Goal: Information Seeking & Learning: Understand process/instructions

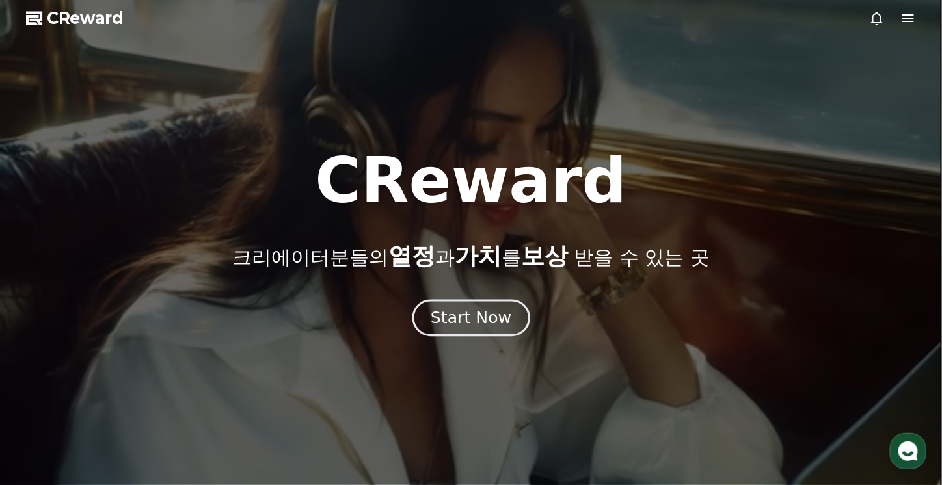
click at [455, 313] on div "Start Now" at bounding box center [471, 318] width 81 height 22
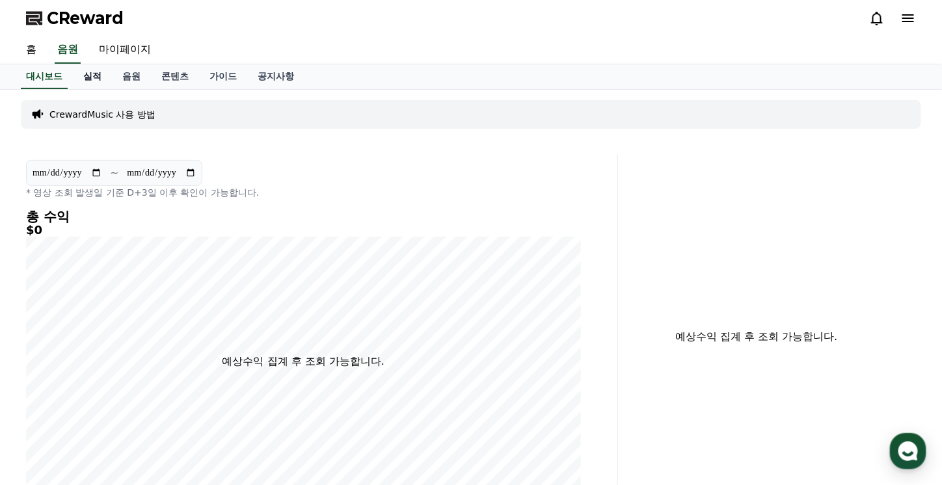
click at [86, 75] on link "실적" at bounding box center [92, 76] width 39 height 25
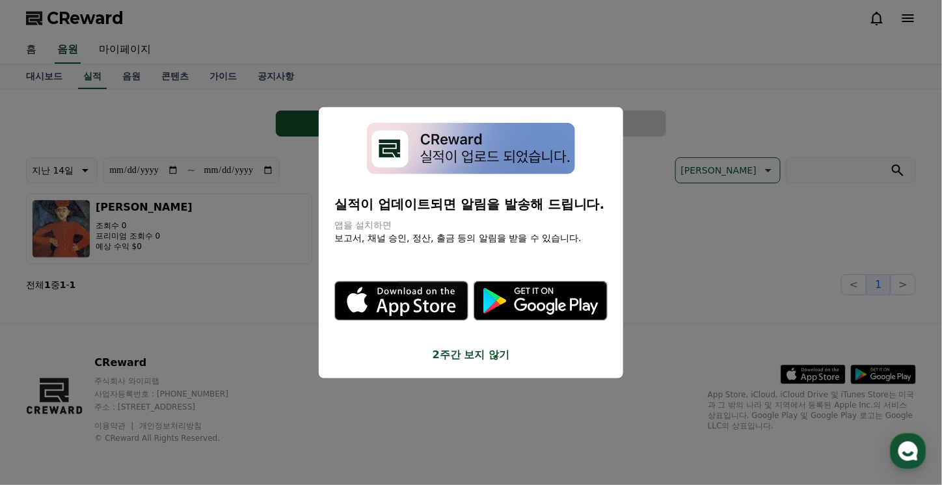
click at [463, 345] on icon "modal" at bounding box center [401, 301] width 134 height 134
click at [475, 354] on button "2주간 보지 않기" at bounding box center [470, 355] width 273 height 16
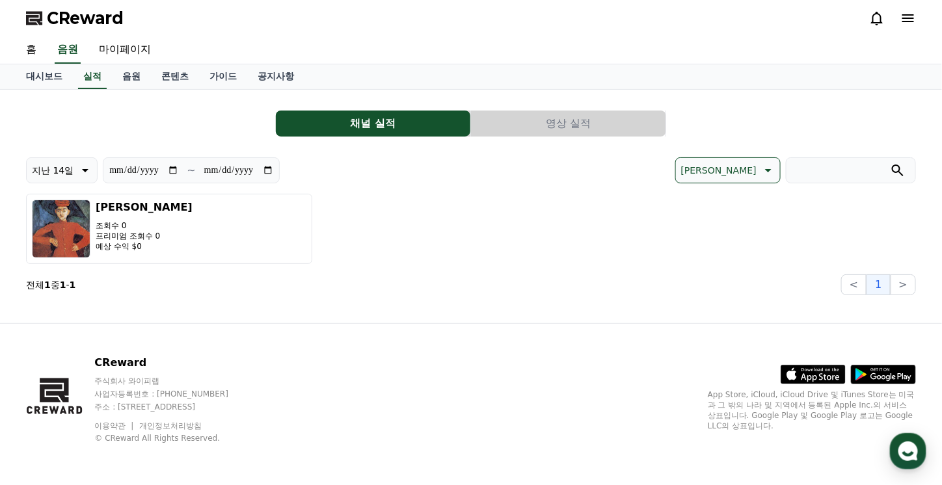
click at [572, 118] on button "영상 실적" at bounding box center [568, 124] width 195 height 26
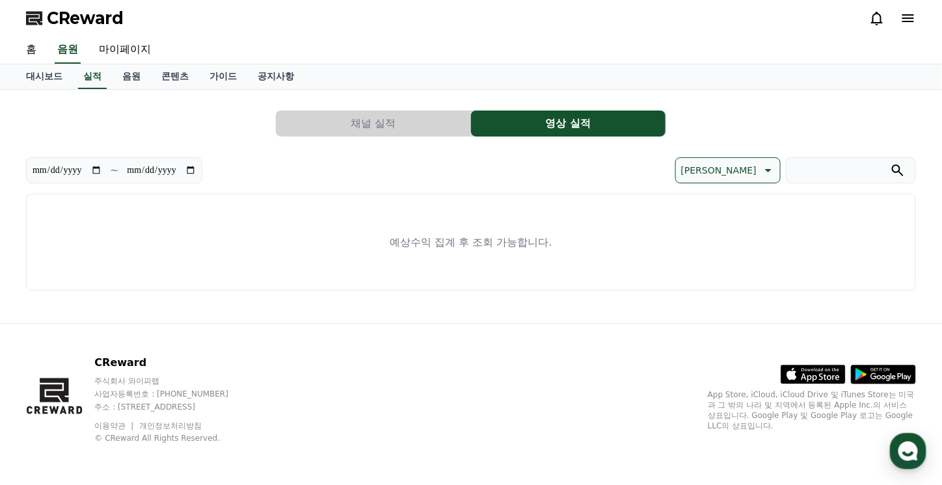
click at [415, 125] on button "채널 실적" at bounding box center [373, 124] width 195 height 26
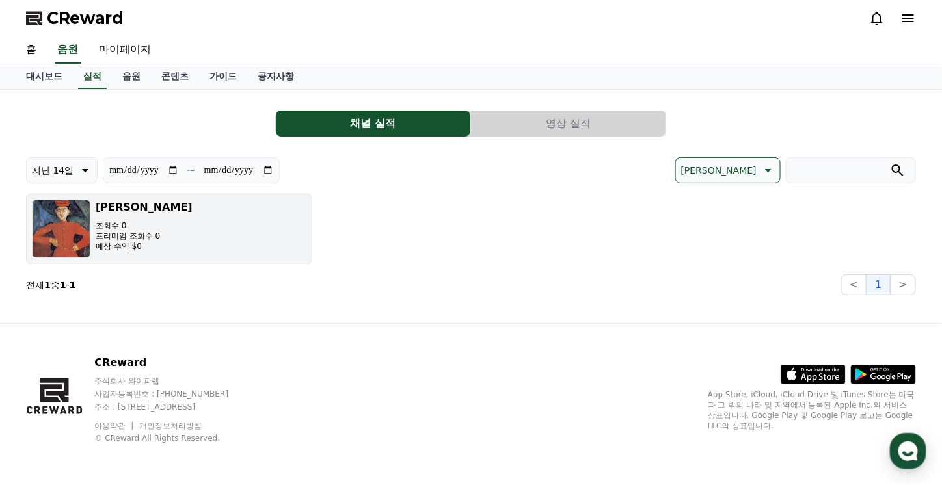
click at [66, 222] on img "button" at bounding box center [61, 229] width 59 height 59
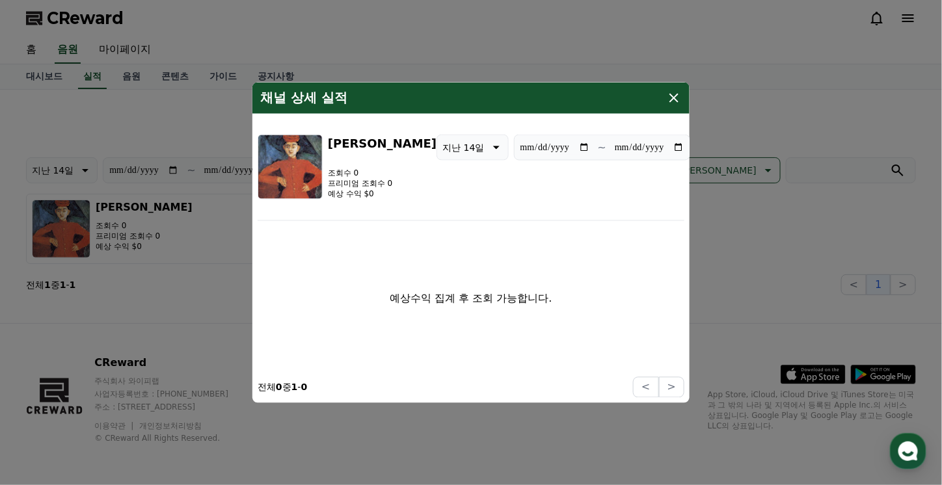
click at [763, 301] on button "close modal" at bounding box center [471, 242] width 942 height 485
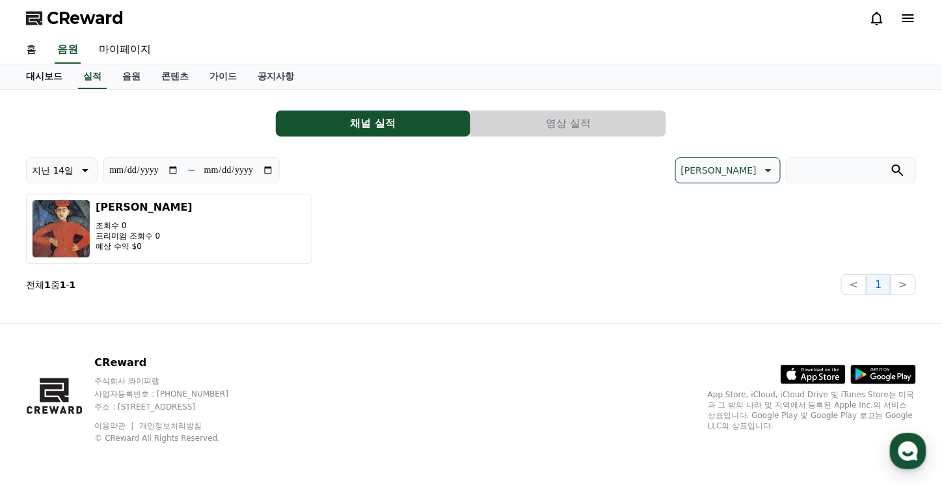
click at [45, 75] on link "대시보드" at bounding box center [44, 76] width 57 height 25
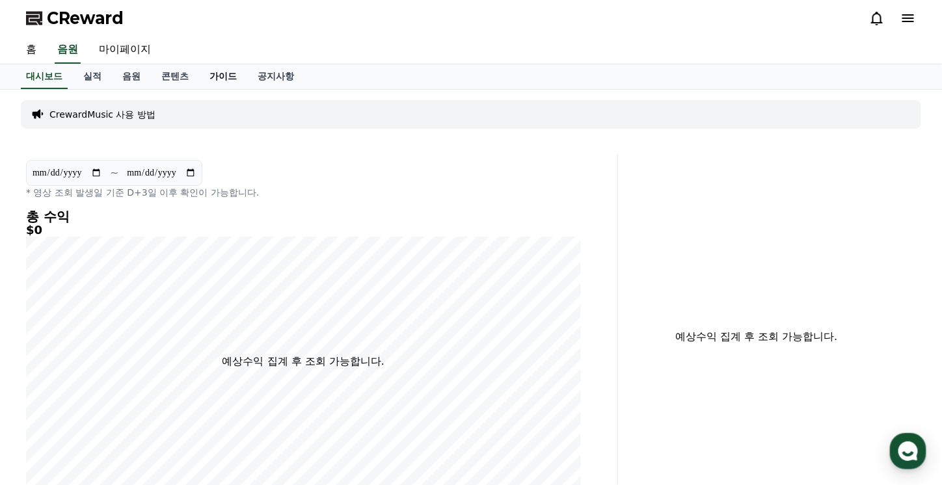
click at [222, 78] on link "가이드" at bounding box center [223, 76] width 48 height 25
